Goal: Task Accomplishment & Management: Use online tool/utility

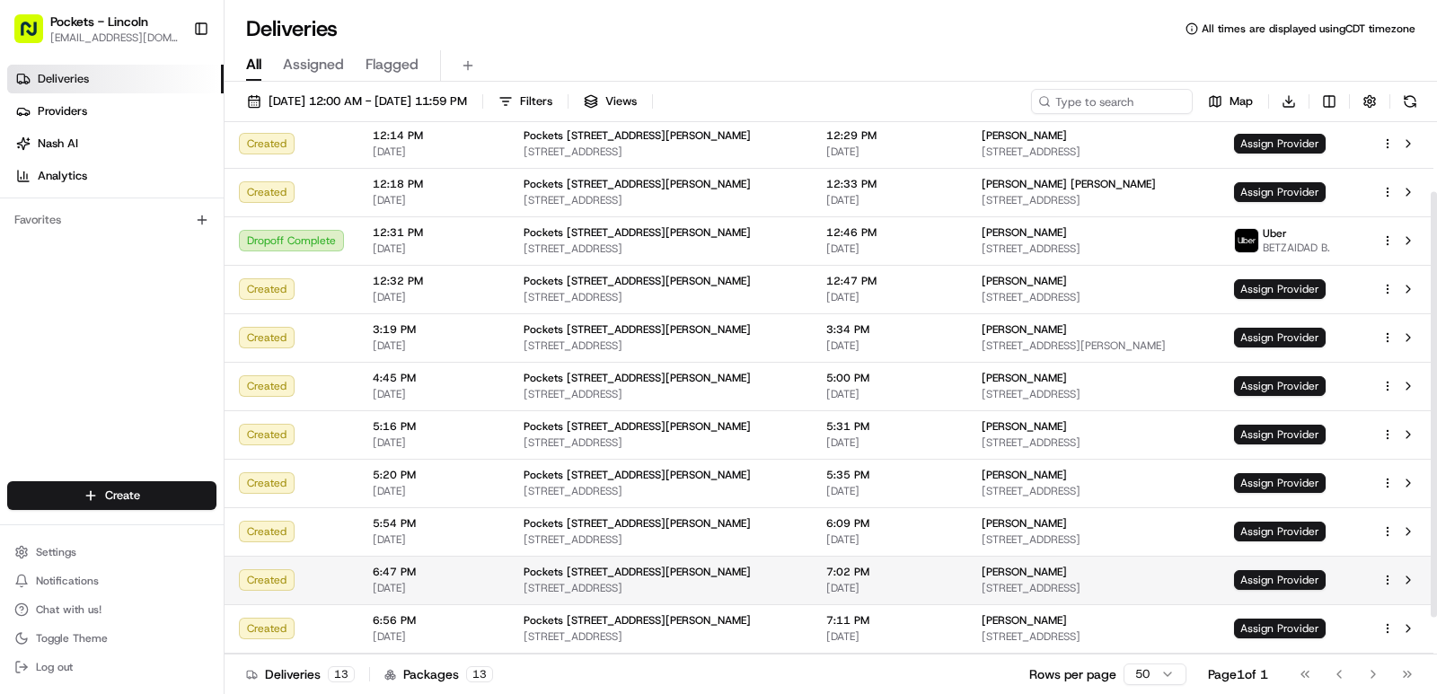
scroll to position [134, 0]
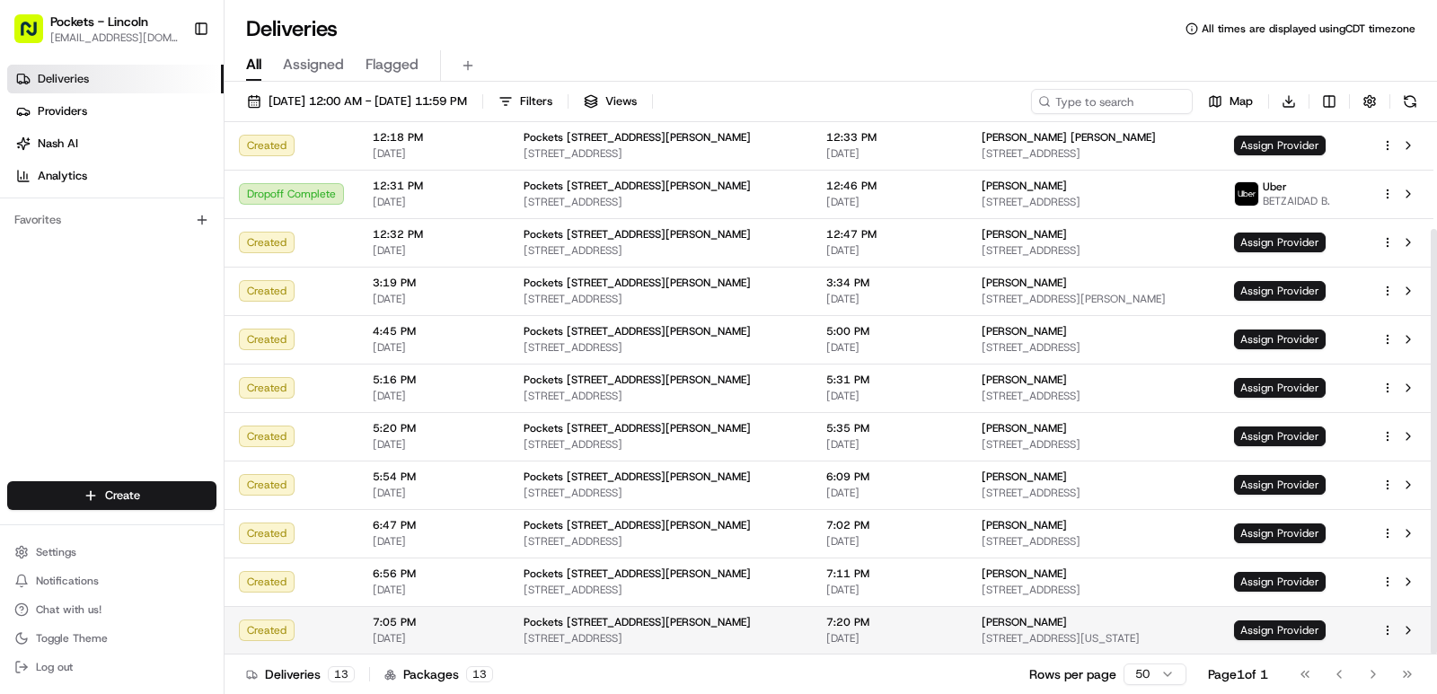
click at [1066, 632] on span "[STREET_ADDRESS][US_STATE]" at bounding box center [1093, 639] width 223 height 14
click at [1278, 632] on span "Assign Provider" at bounding box center [1280, 631] width 92 height 20
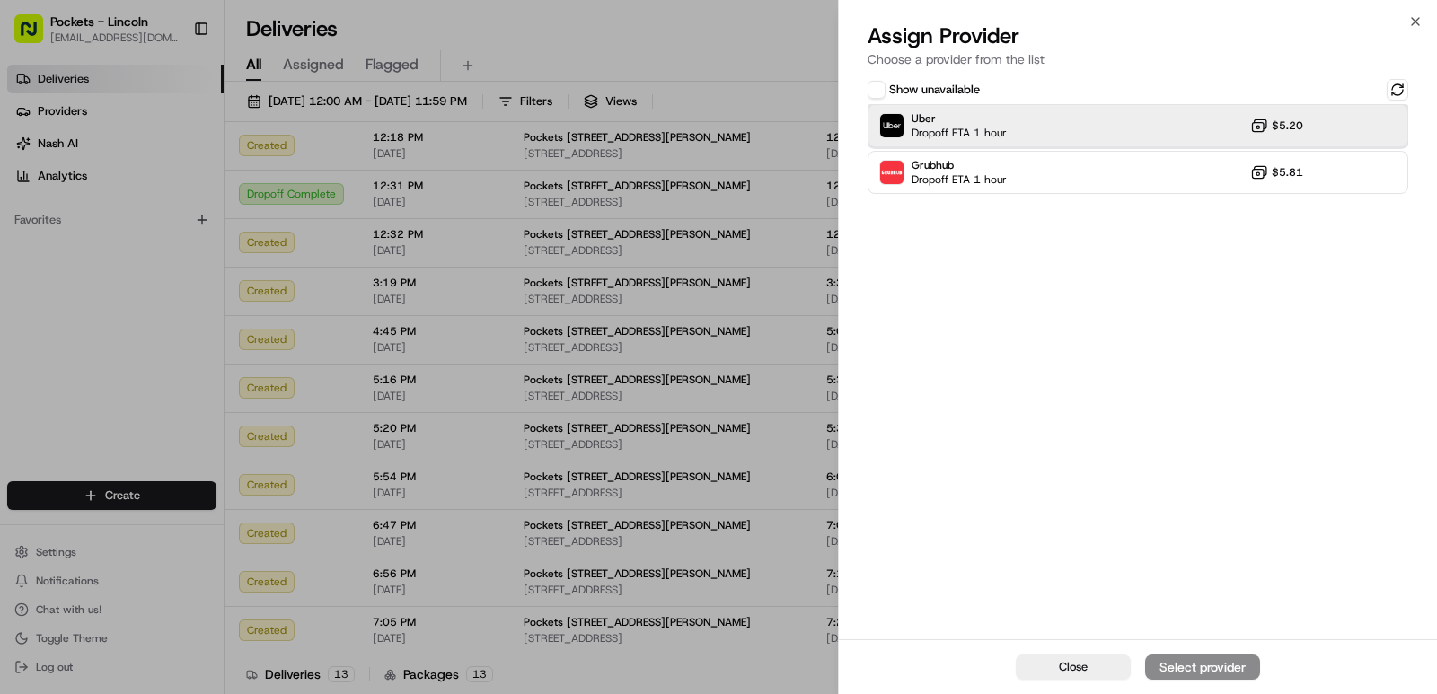
click at [1023, 137] on div "Uber Dropoff ETA 1 hour $5.20" at bounding box center [1138, 125] width 541 height 43
click at [1175, 677] on button "Assign Provider" at bounding box center [1202, 667] width 115 height 25
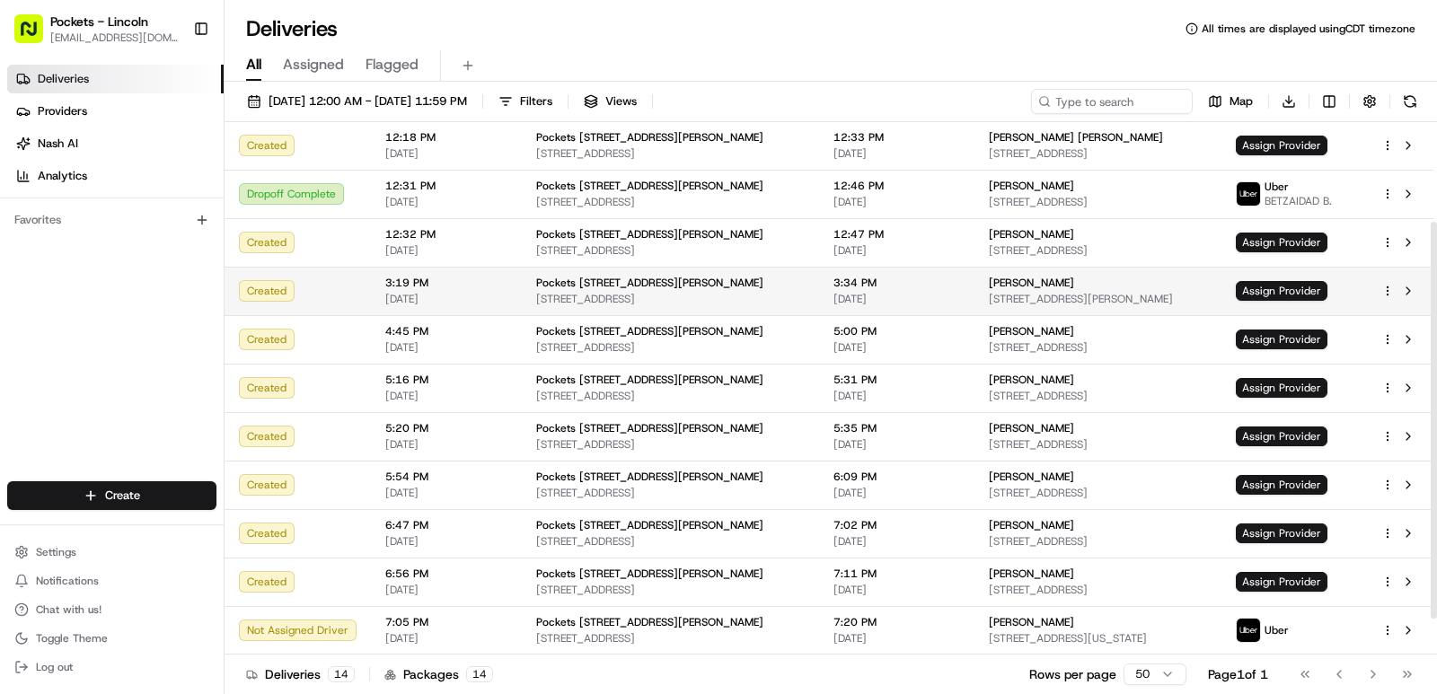
click at [1039, 274] on td "[PERSON_NAME] [STREET_ADDRESS][PERSON_NAME]" at bounding box center [1098, 291] width 247 height 49
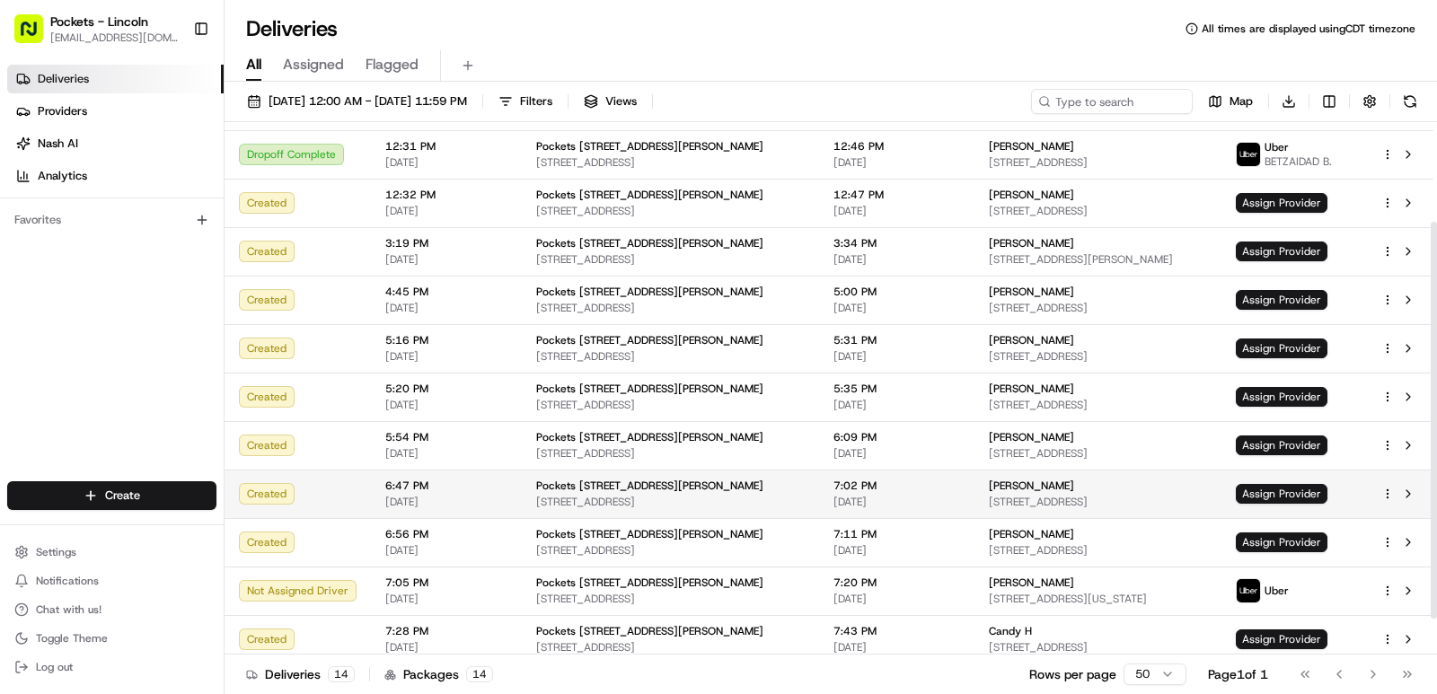
scroll to position [182, 0]
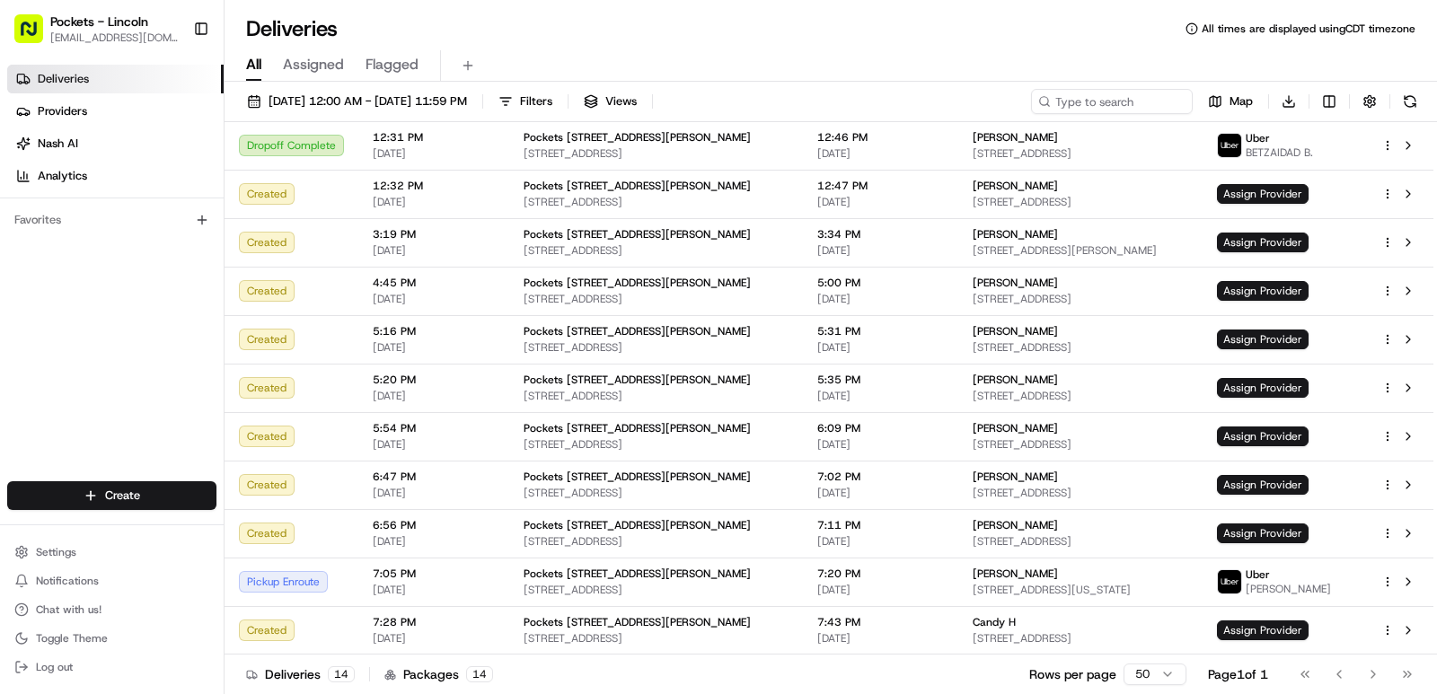
click at [1022, 58] on div "All Assigned Flagged" at bounding box center [831, 65] width 1213 height 31
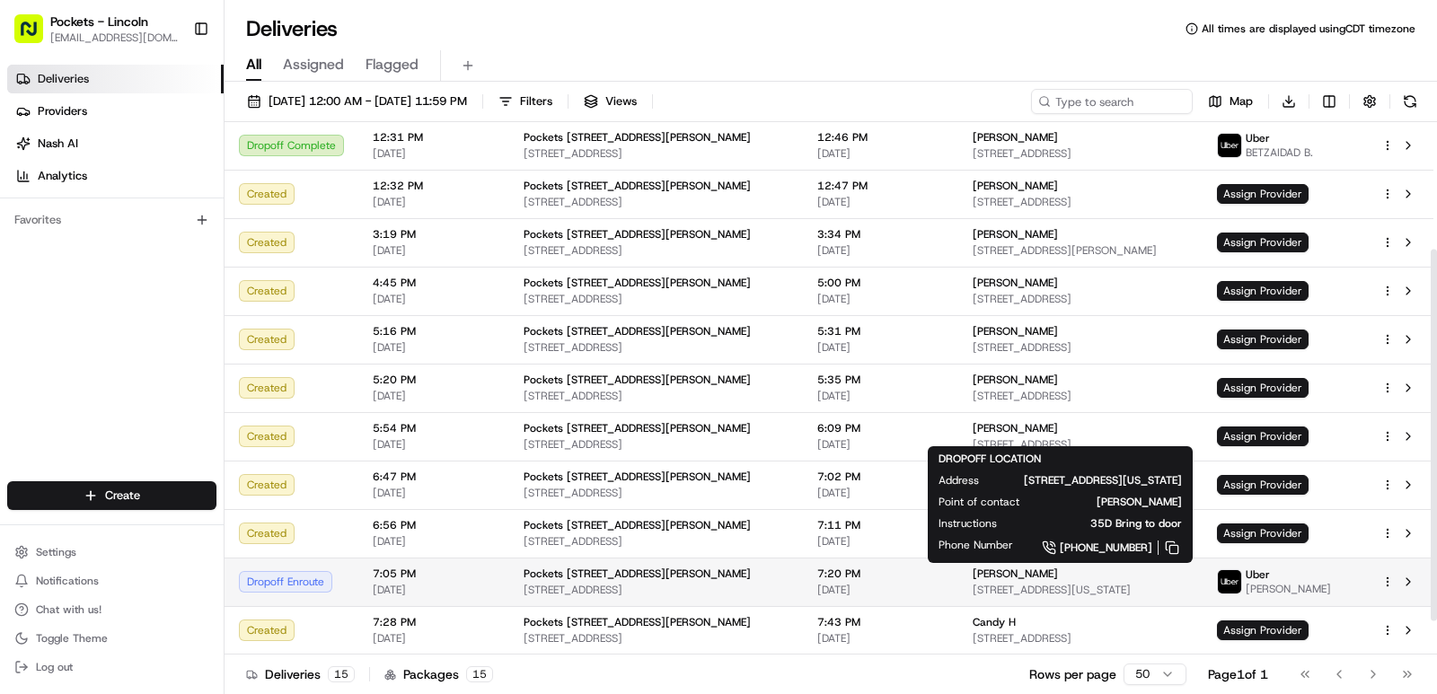
click at [1065, 588] on span "[STREET_ADDRESS][US_STATE]" at bounding box center [1081, 590] width 216 height 14
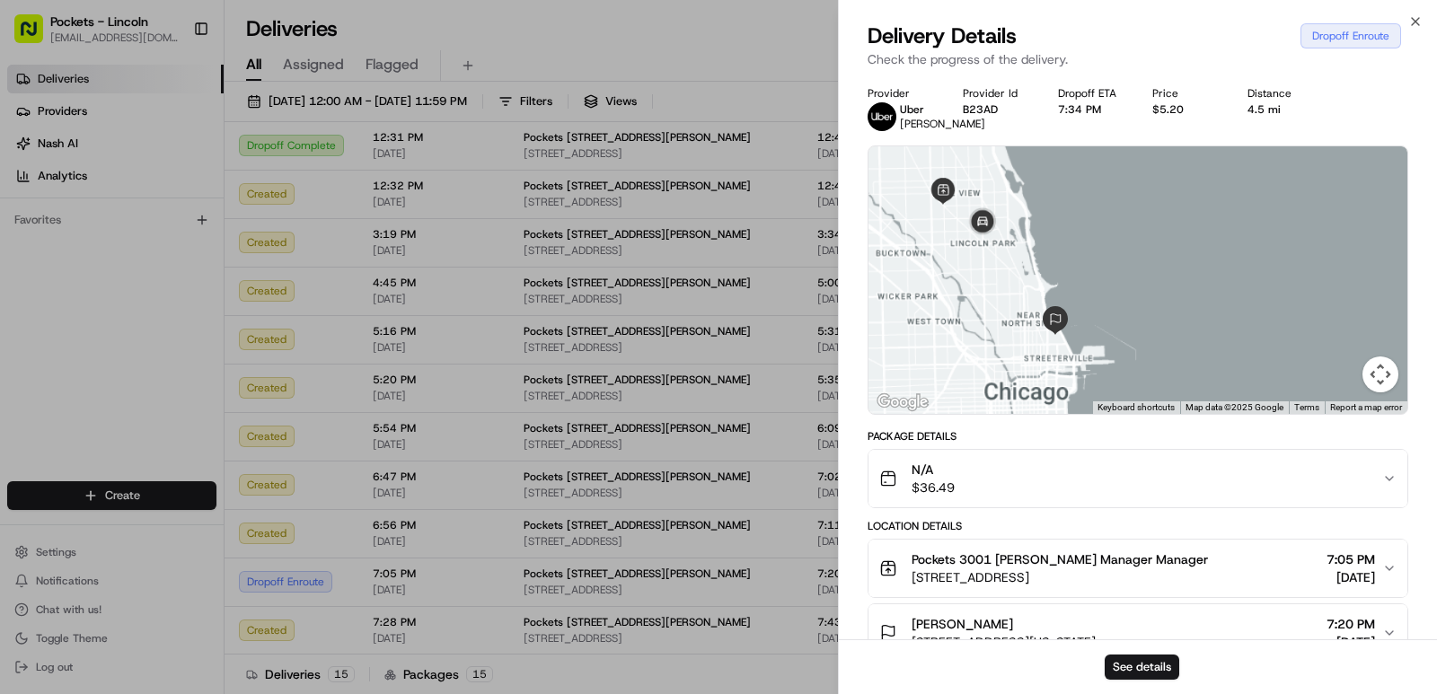
drag, startPoint x: 1135, startPoint y: 327, endPoint x: 1005, endPoint y: 298, distance: 132.5
click at [1005, 298] on div at bounding box center [1138, 280] width 539 height 268
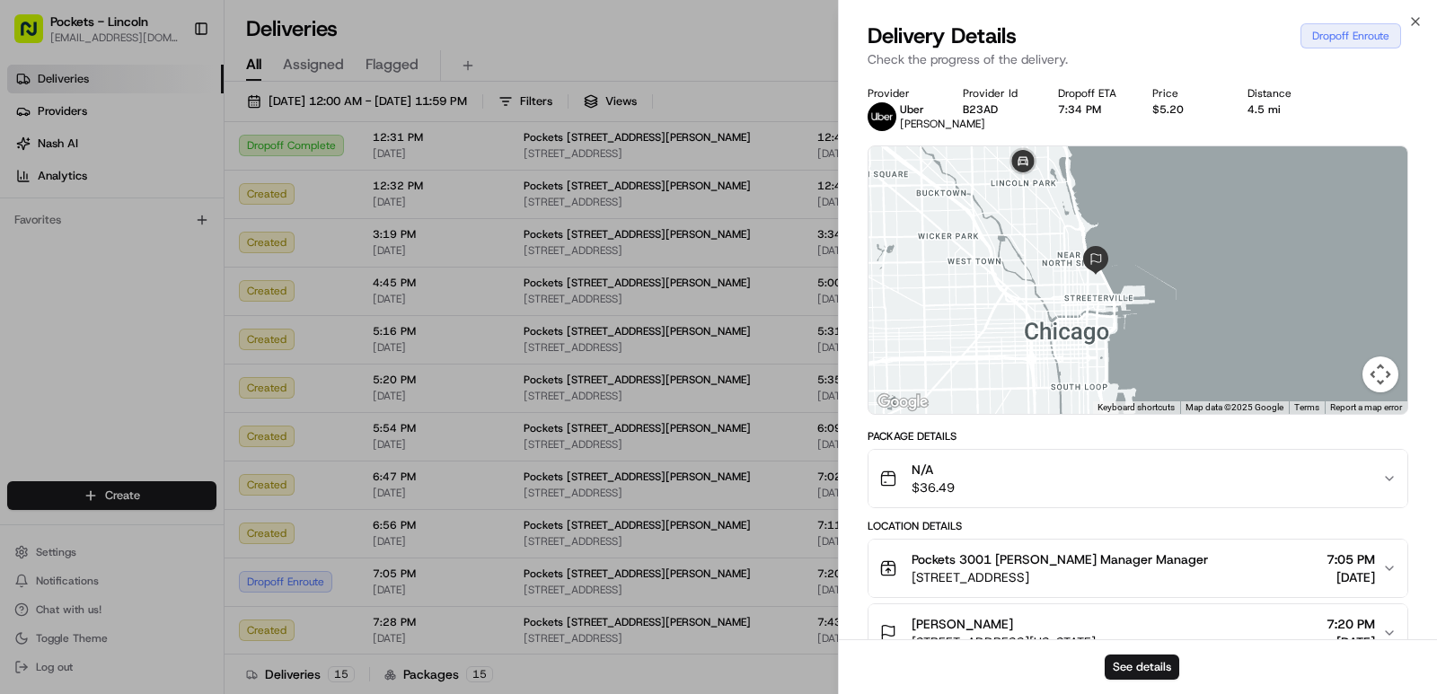
click at [1004, 288] on div at bounding box center [1138, 280] width 539 height 268
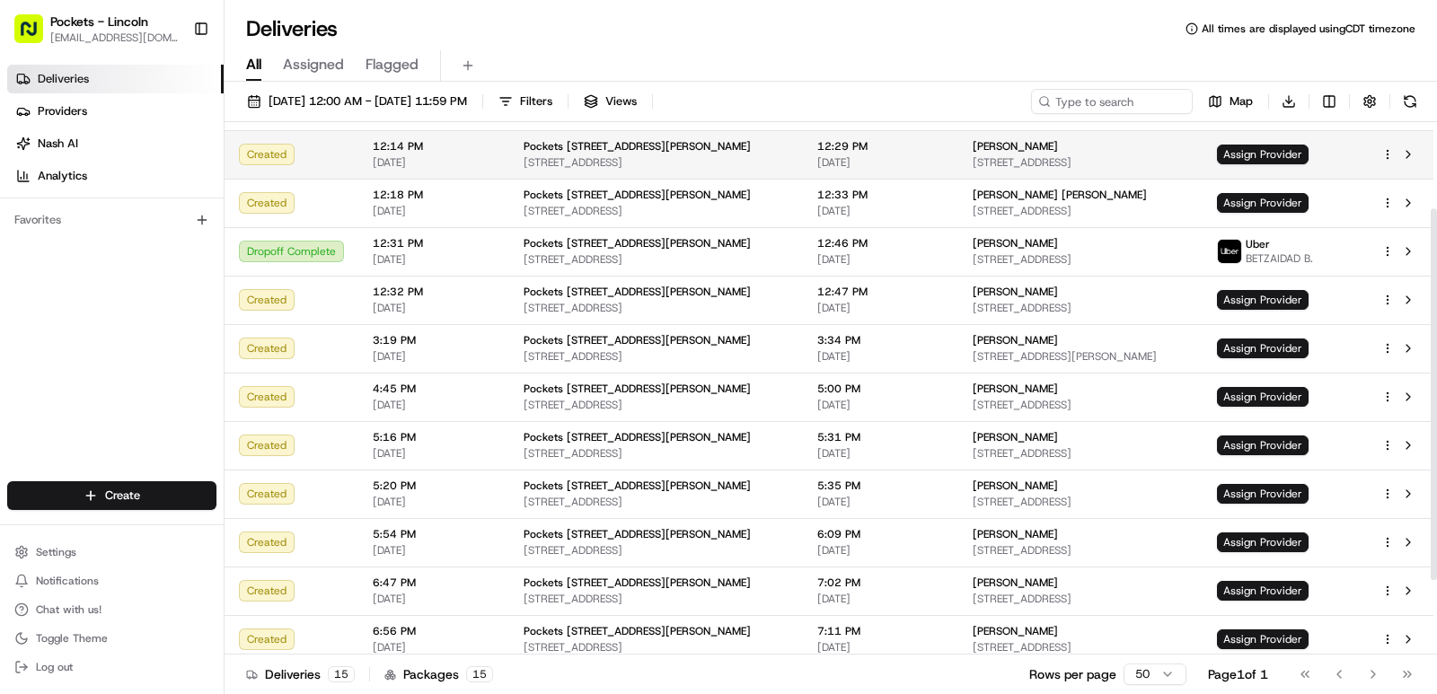
scroll to position [0, 0]
